Goal: Task Accomplishment & Management: Use online tool/utility

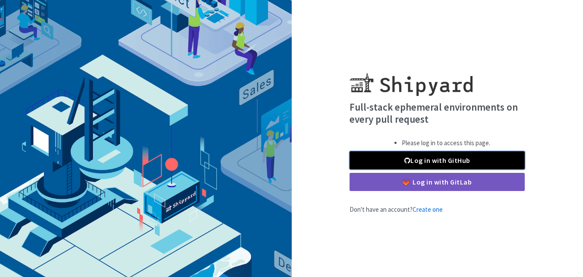
click at [418, 161] on link "Log in with GitHub" at bounding box center [437, 160] width 175 height 18
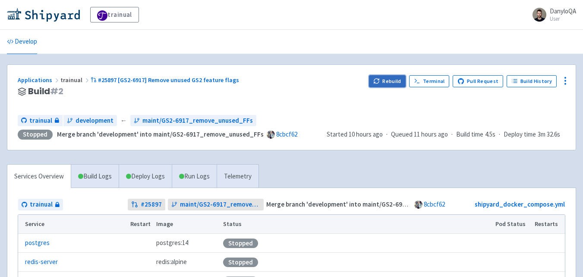
click at [380, 79] on icon "button" at bounding box center [376, 81] width 6 height 6
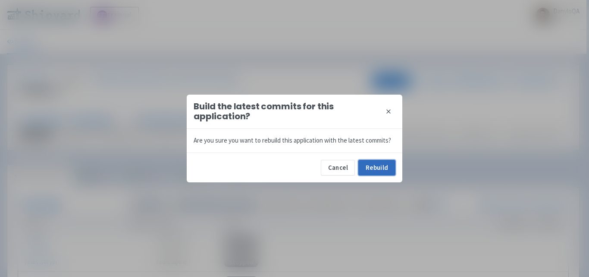
click at [379, 165] on button "Rebuild" at bounding box center [377, 168] width 37 height 16
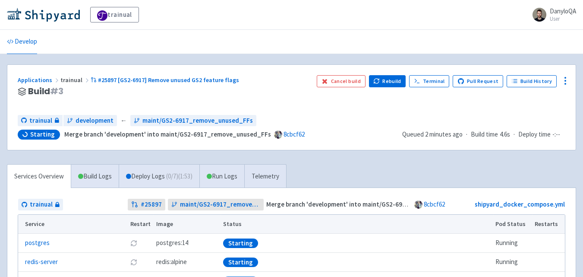
click at [379, 162] on div "Applications trainual #25897 [GS2-6917] Remove unused GS2 feature flags Build #…" at bounding box center [291, 231] width 569 height 334
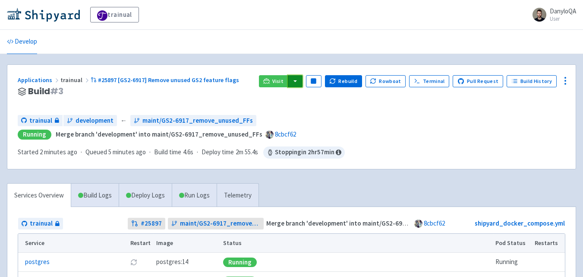
click at [300, 80] on button "button" at bounding box center [295, 81] width 15 height 12
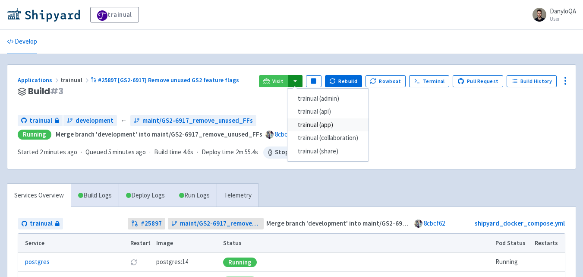
click at [323, 128] on link "trainual (app)" at bounding box center [327, 124] width 81 height 13
